Goal: Task Accomplishment & Management: Manage account settings

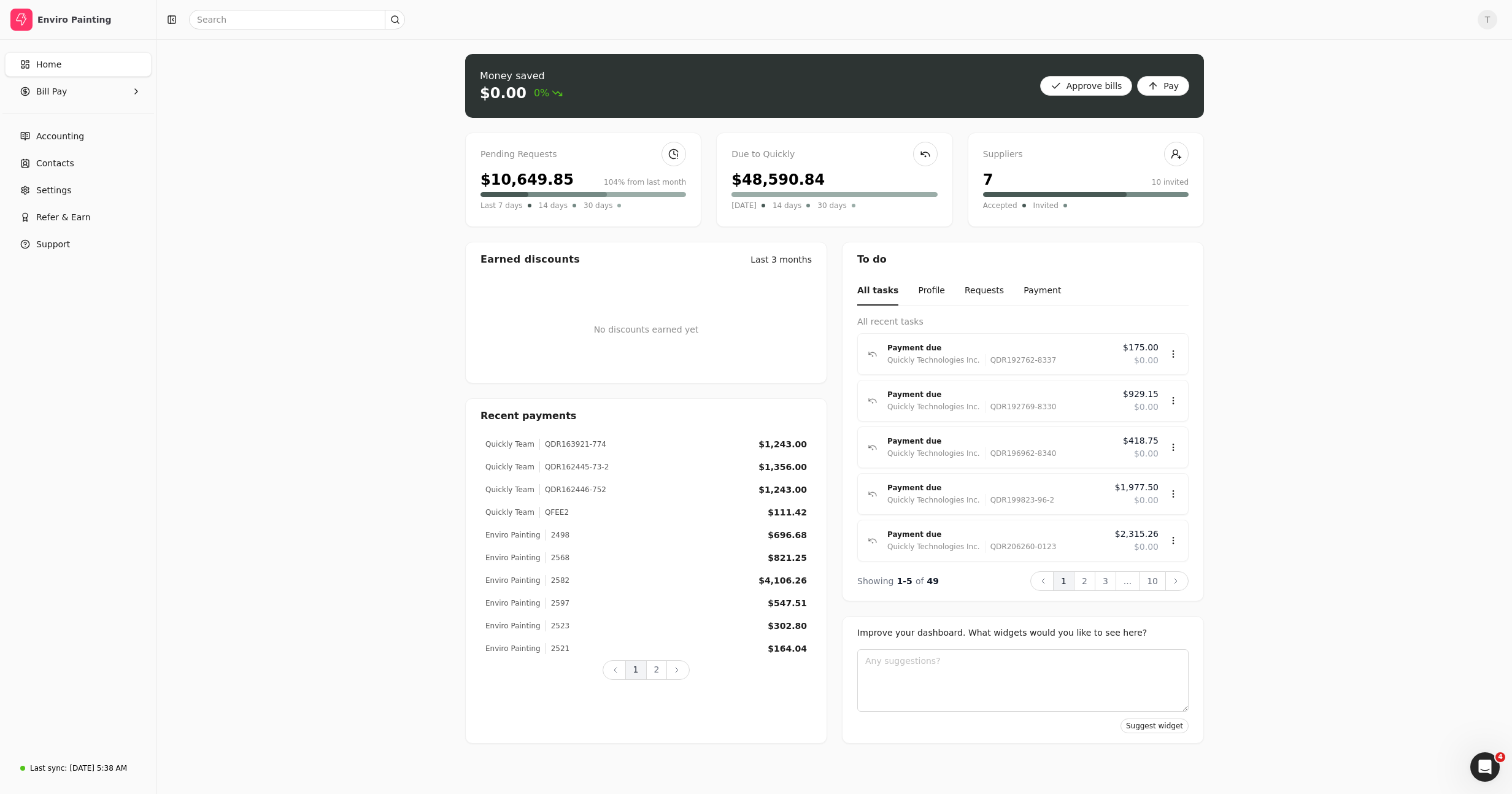
click at [1305, 110] on div "Money saved $0.00 0% Approve bills Pay Pending Requests $10,649.85 104% from la…" at bounding box center [834, 416] width 1355 height 754
click at [260, 330] on div "Money saved $0.00 0% Approve bills Pay Pending Requests $10,649.85 104% from la…" at bounding box center [834, 416] width 1355 height 754
click at [75, 207] on button "Refer & Earn" at bounding box center [78, 216] width 147 height 24
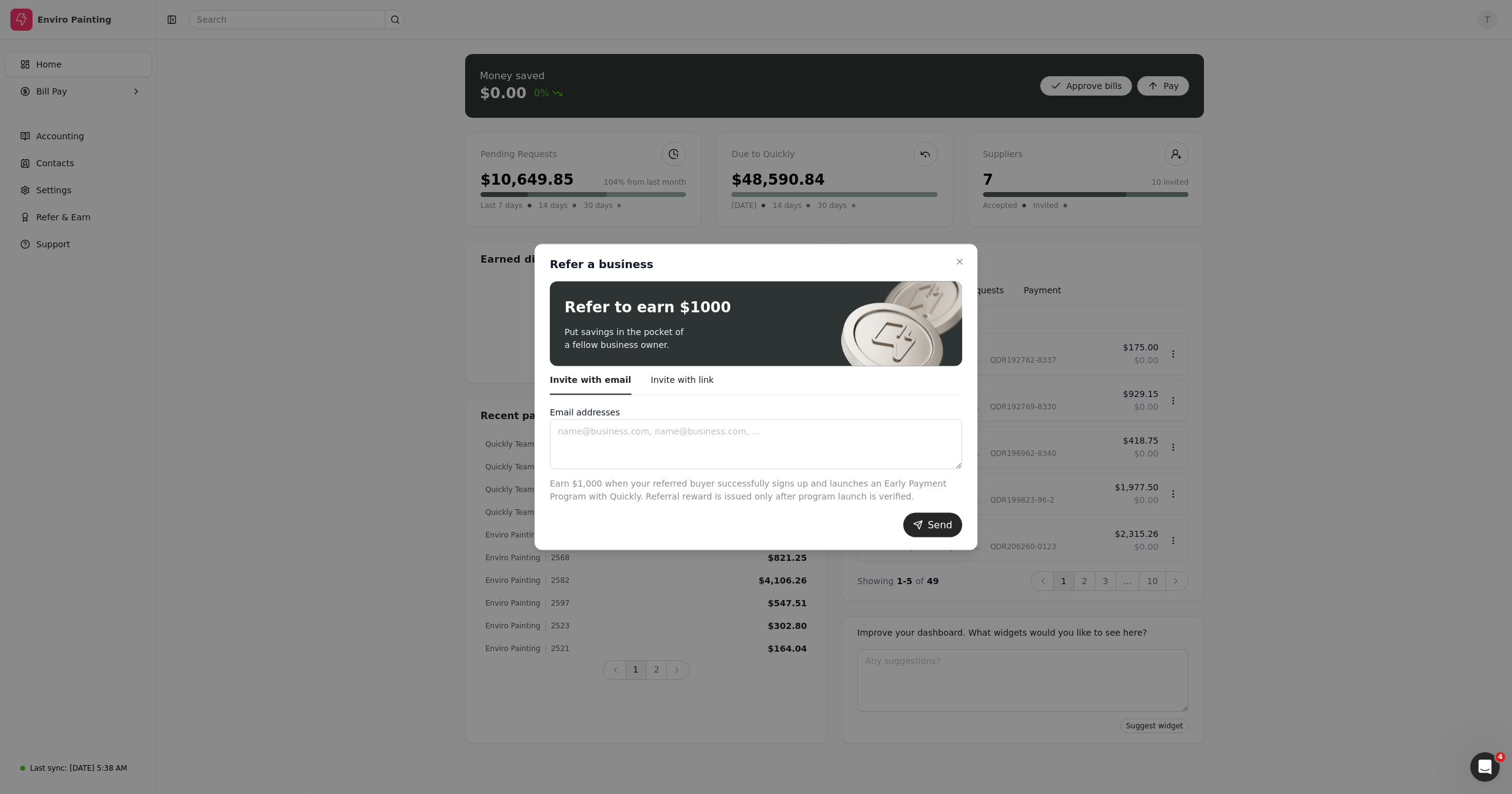
click at [623, 193] on div at bounding box center [756, 397] width 1512 height 794
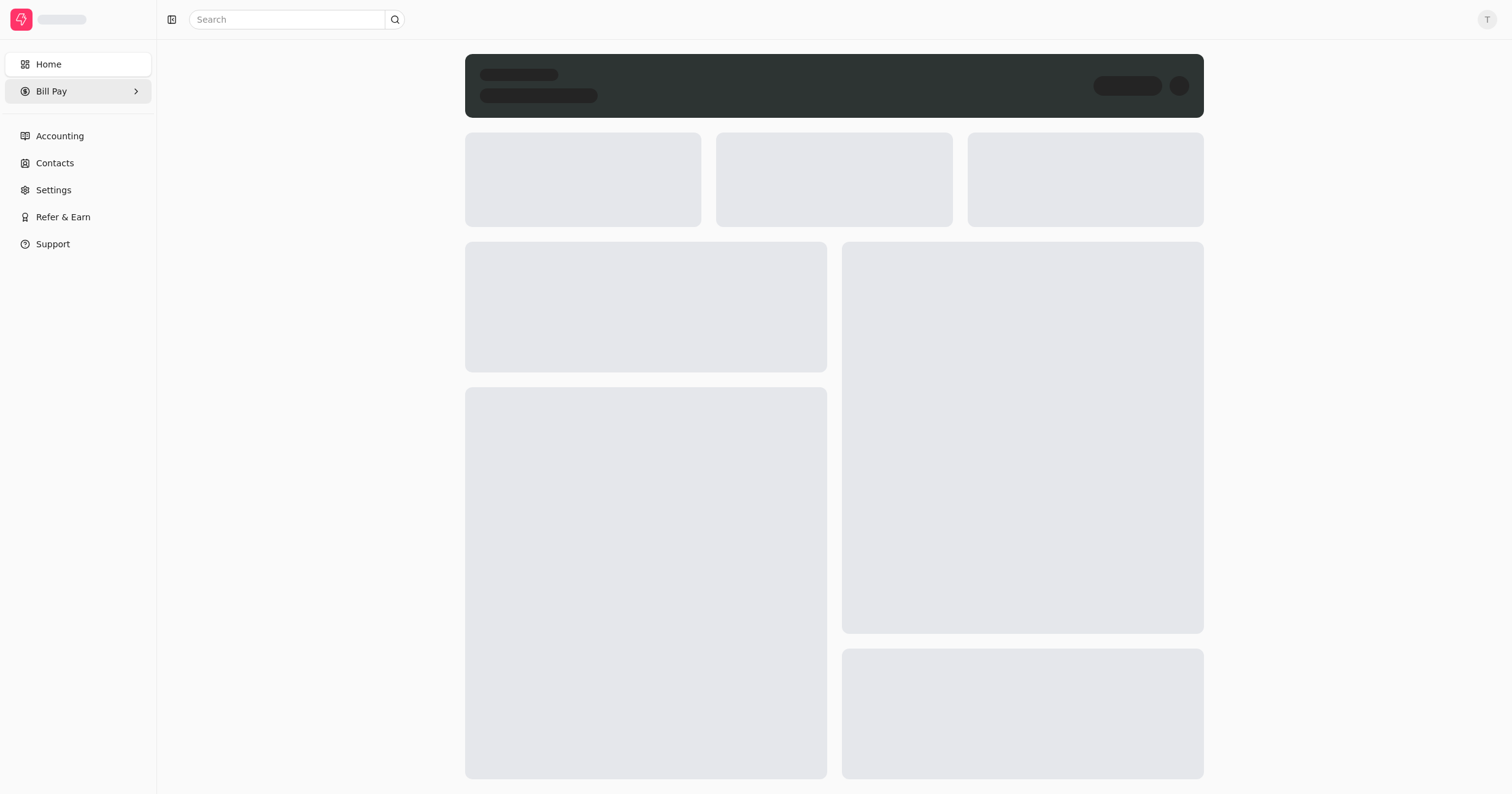
click at [71, 94] on Pay "Bill Pay" at bounding box center [78, 91] width 147 height 24
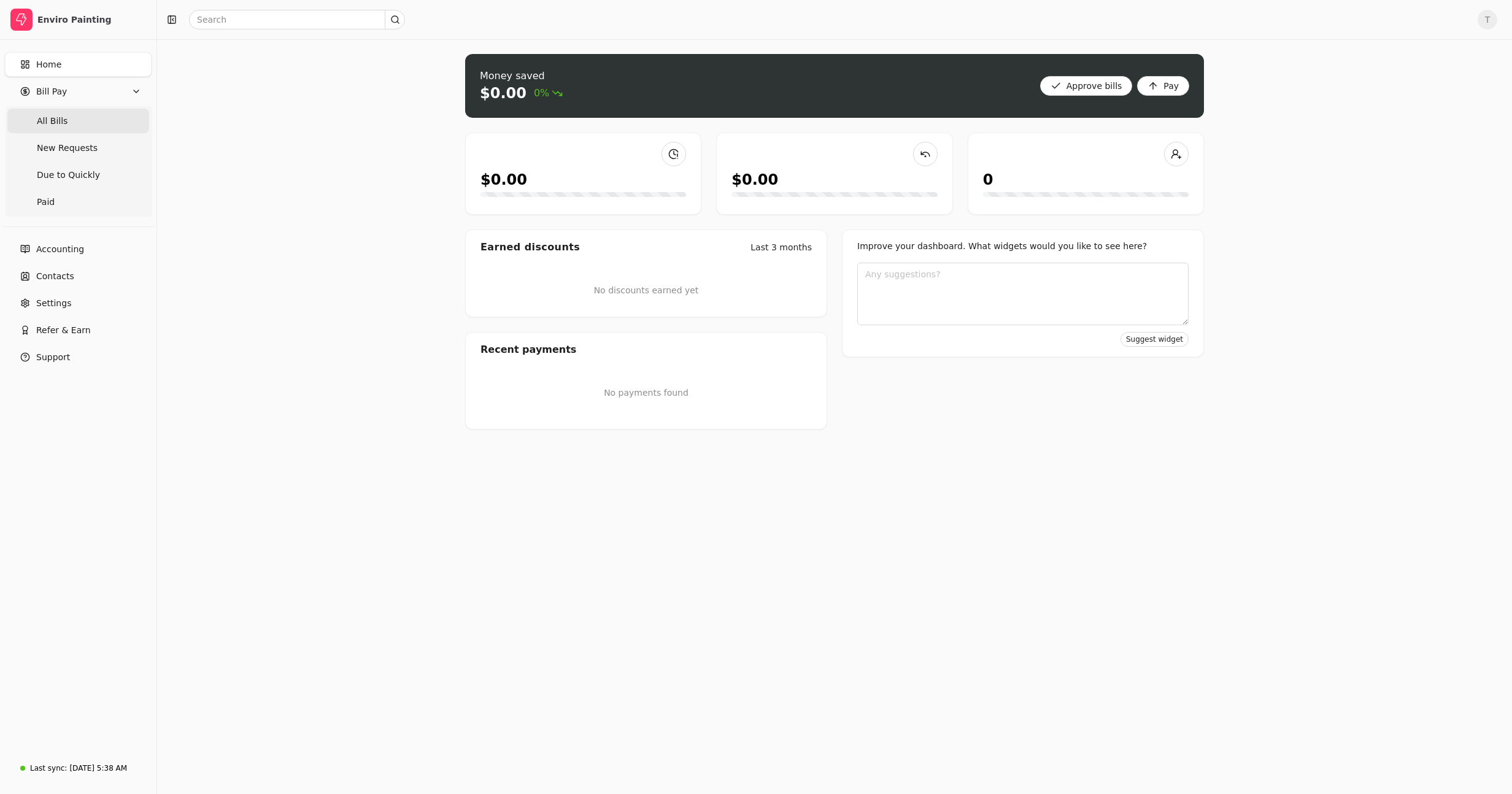
click at [84, 119] on Bills "All Bills" at bounding box center [78, 120] width 142 height 24
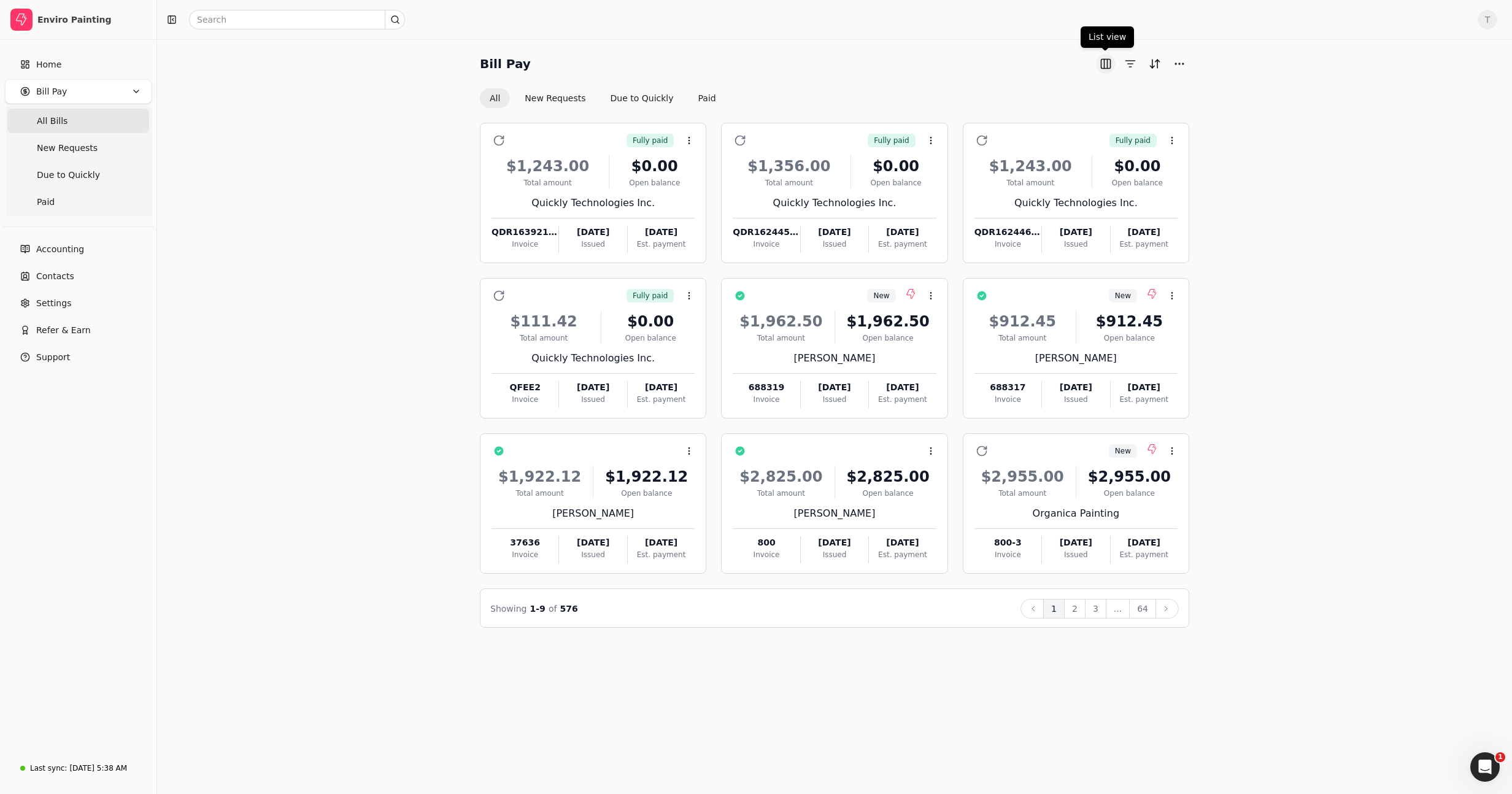
click at [1109, 63] on button "button" at bounding box center [1106, 64] width 20 height 20
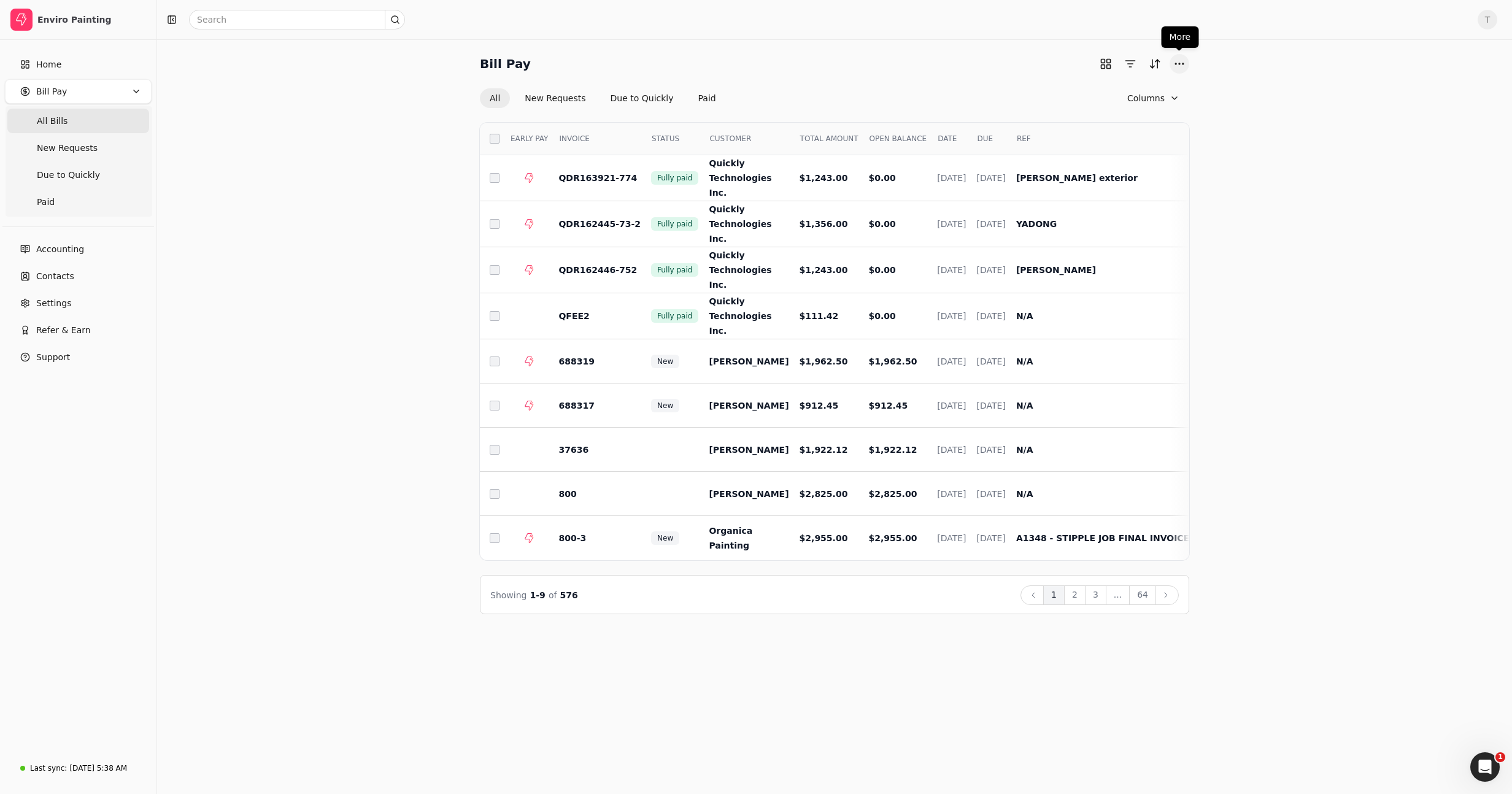
click at [1175, 63] on button "More" at bounding box center [1179, 64] width 20 height 20
click at [1274, 114] on div "Bill Pay All New Requests Due to Quickly Paid Columns Select EARLY PAY INVOICE …" at bounding box center [834, 334] width 1325 height 560
click at [1178, 59] on button "More" at bounding box center [1179, 64] width 20 height 20
